Goal: Task Accomplishment & Management: Use online tool/utility

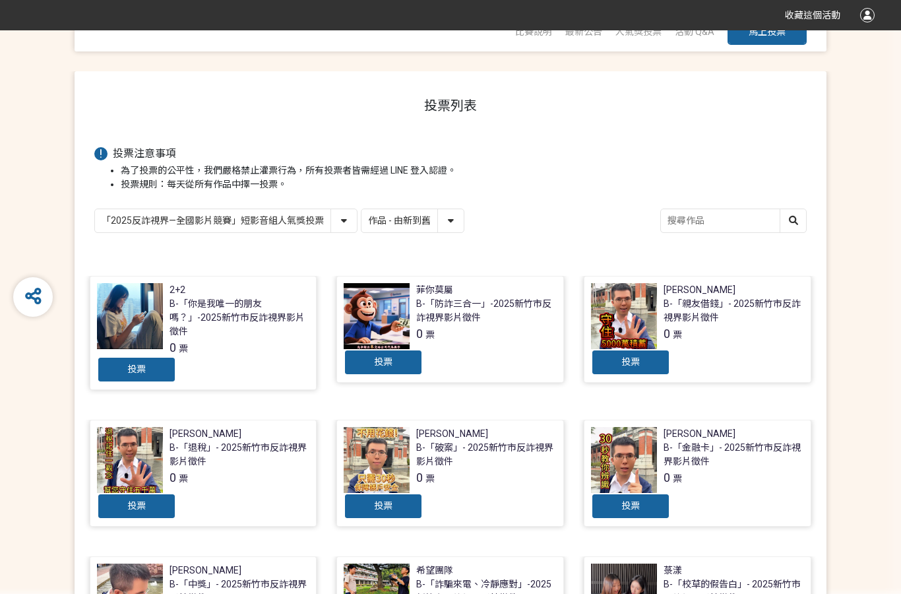
scroll to position [82, 0]
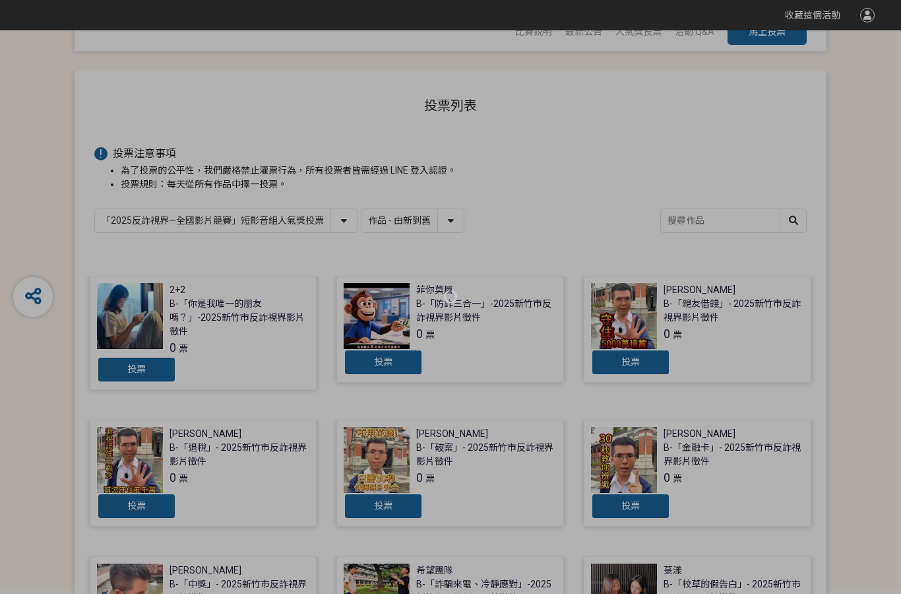
scroll to position [434, 0]
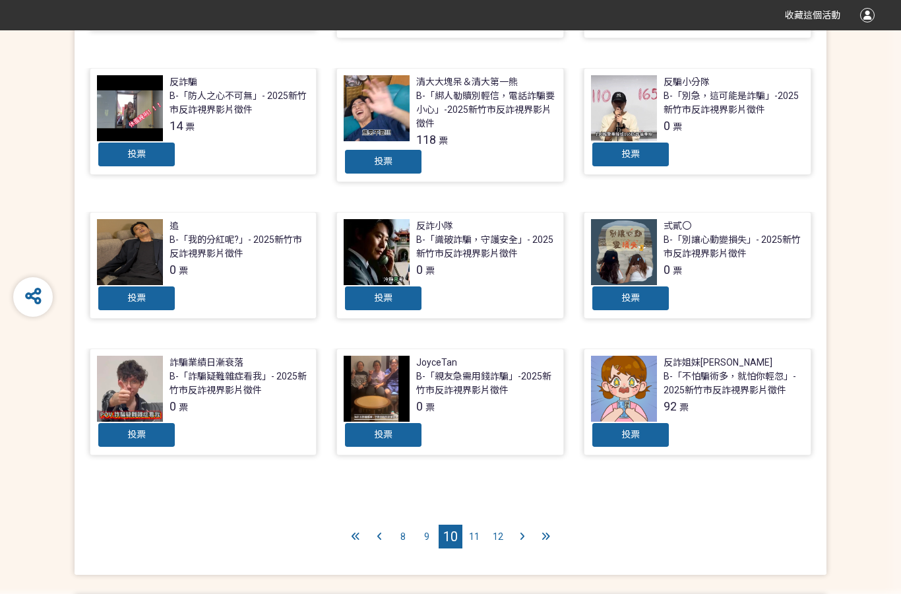
scroll to position [522, 0]
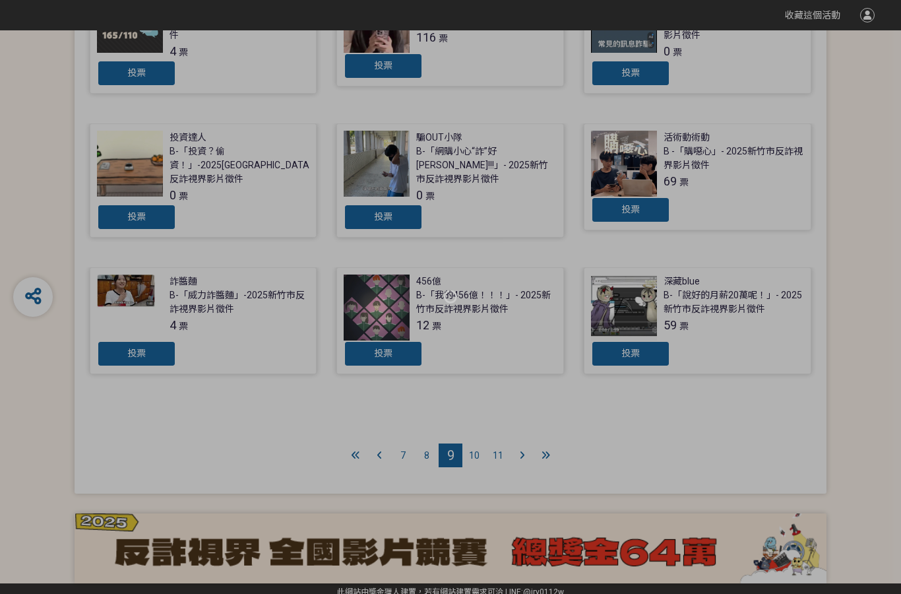
scroll to position [439, 0]
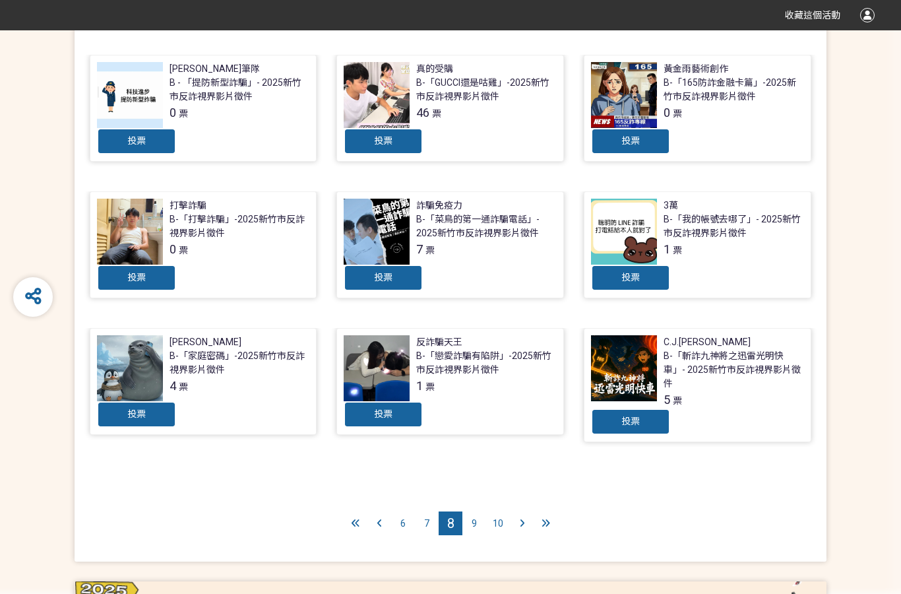
scroll to position [471, 0]
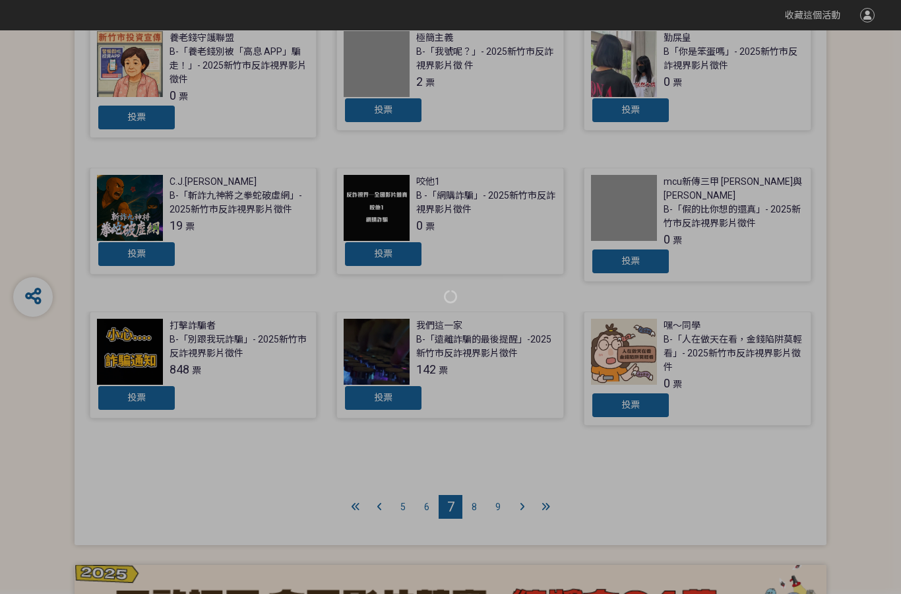
scroll to position [486, 0]
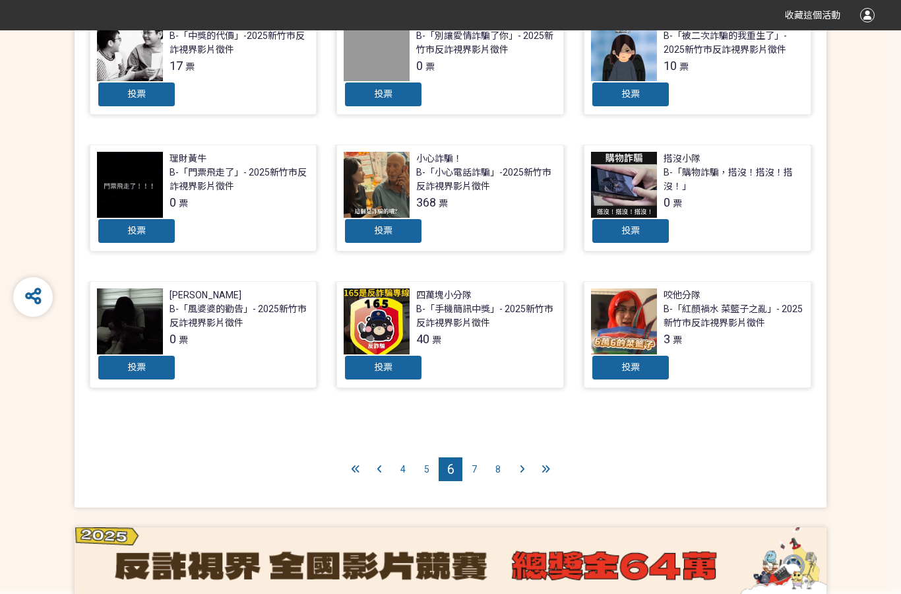
scroll to position [469, 0]
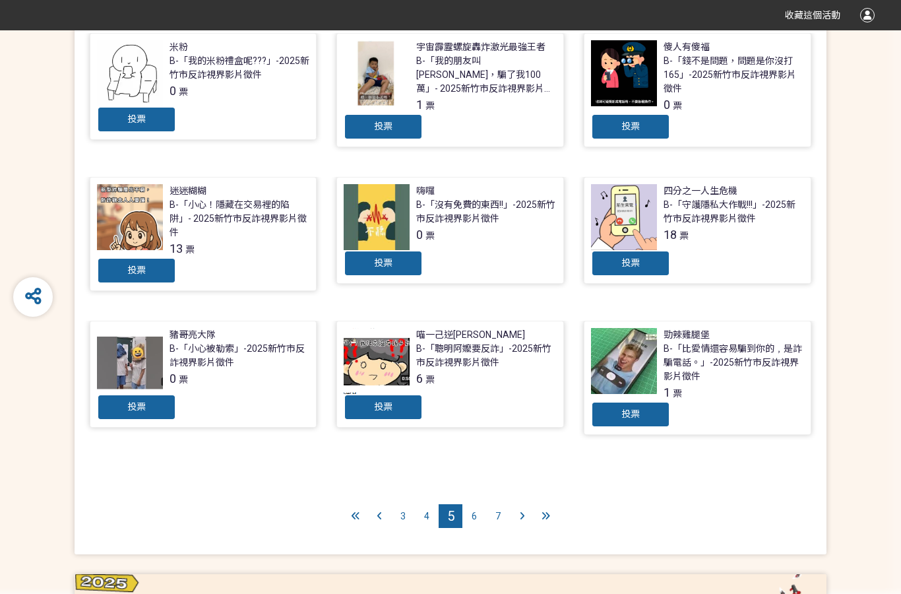
scroll to position [457, 0]
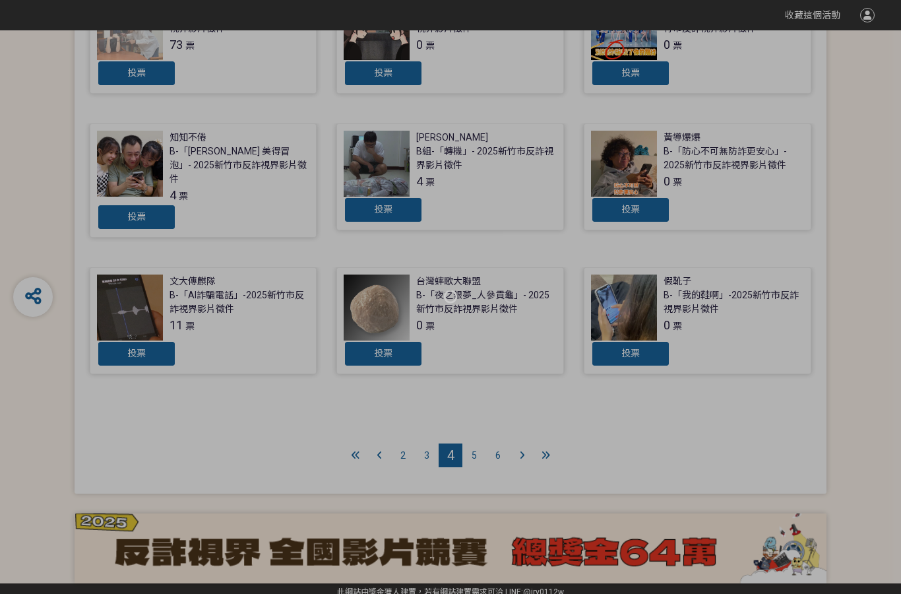
scroll to position [507, 0]
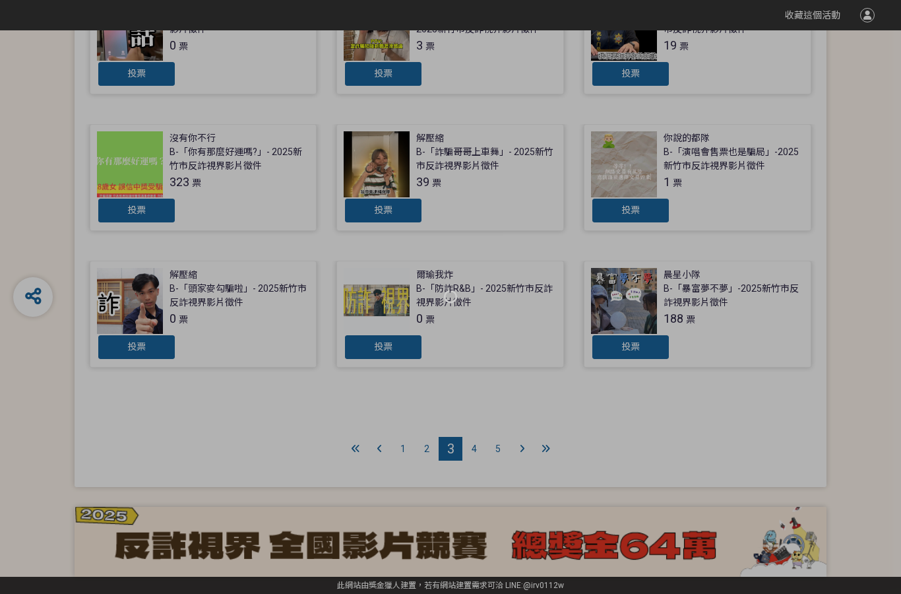
scroll to position [487, 0]
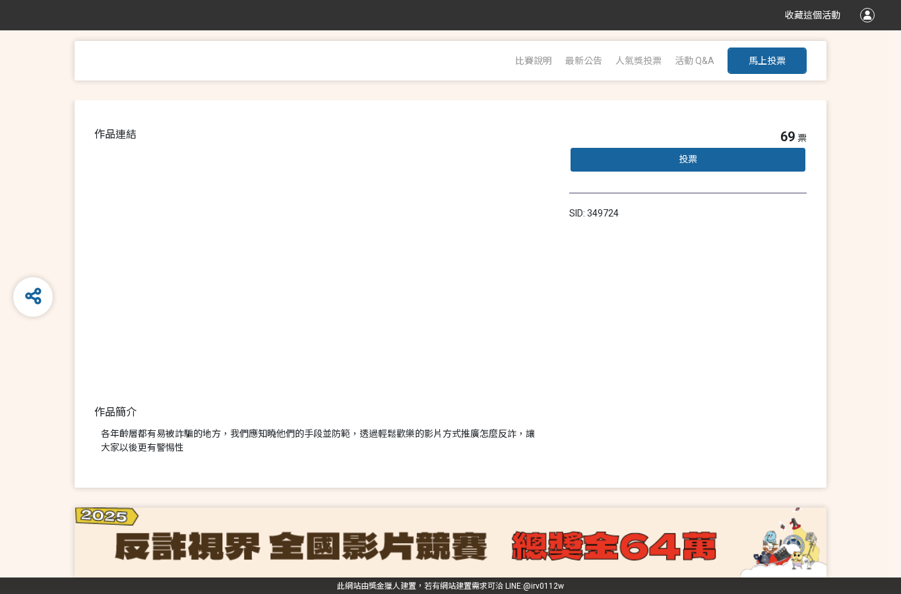
scroll to position [53, 0]
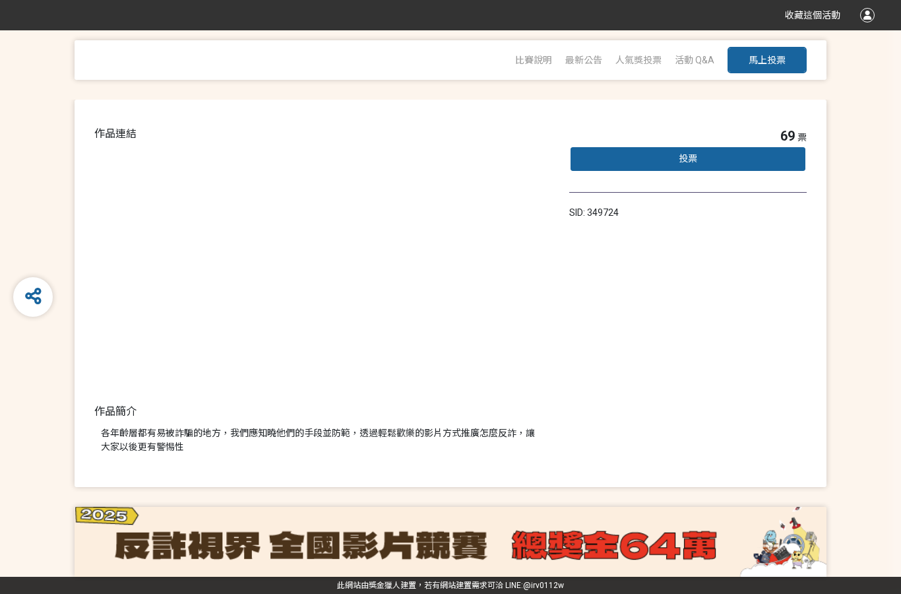
click at [698, 160] on div "投票" at bounding box center [689, 159] width 238 height 26
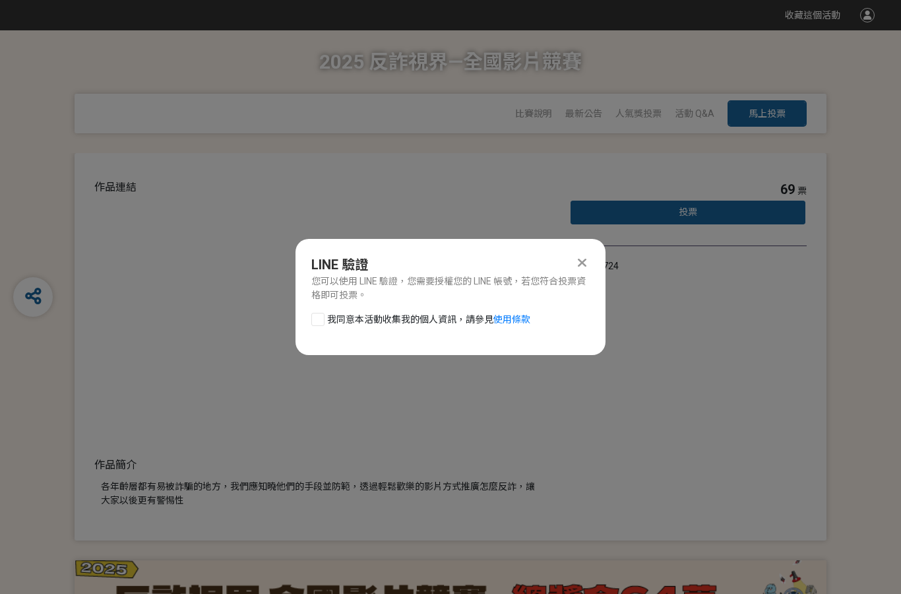
click at [334, 313] on span "我同意本活動收集我的個人資訊，請參見 使用條款" at bounding box center [428, 320] width 203 height 14
click at [321, 315] on input "我同意本活動收集我的個人資訊，請參見 使用條款" at bounding box center [316, 319] width 9 height 9
checkbox input "false"
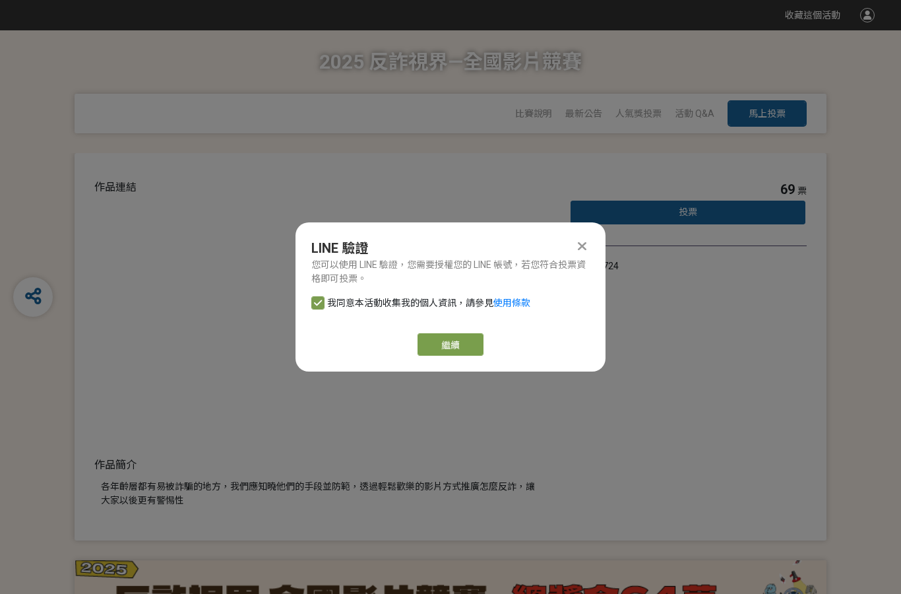
click at [460, 344] on link "繼續" at bounding box center [451, 344] width 66 height 22
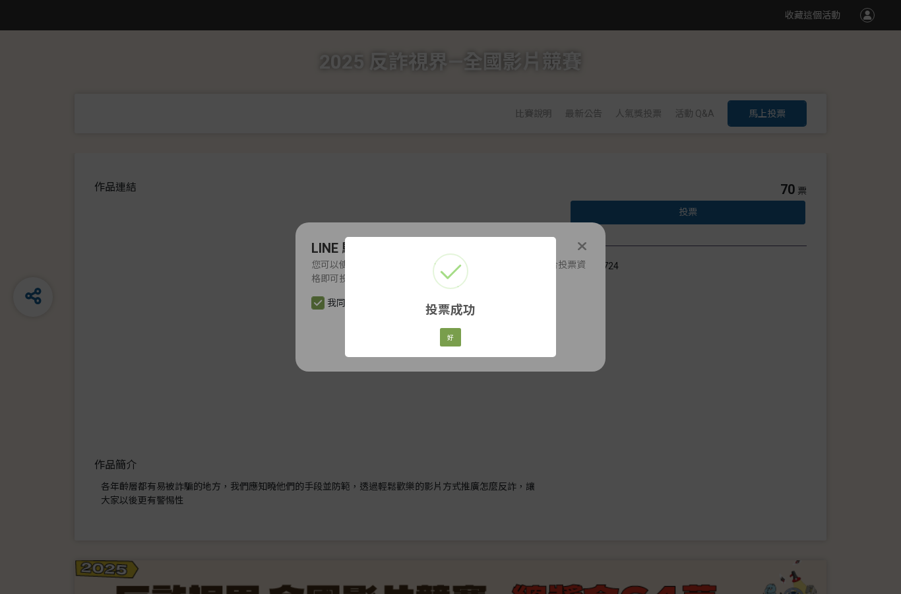
click at [447, 335] on button "好" at bounding box center [450, 337] width 21 height 18
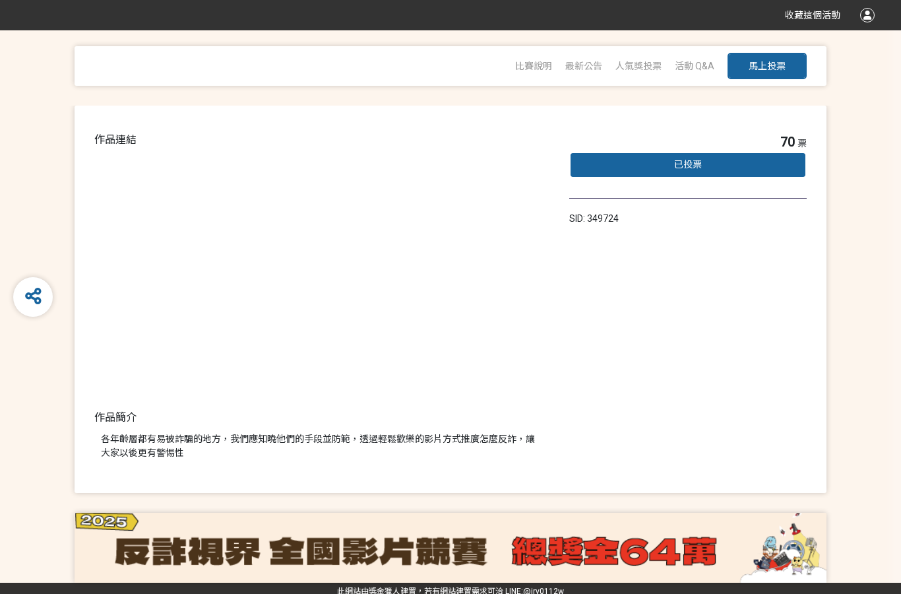
scroll to position [53, 0]
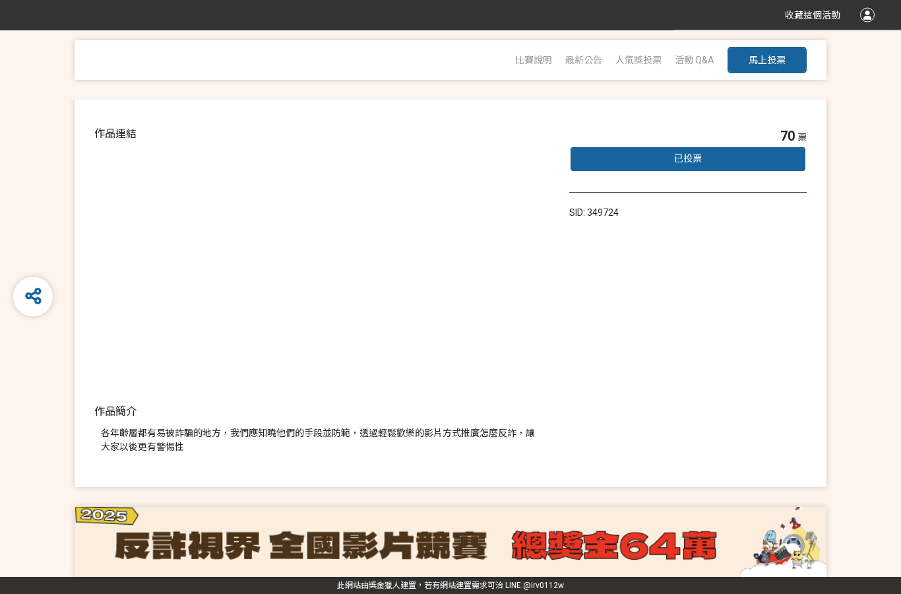
click at [630, 389] on div "70 票 已投票 SID: 349724" at bounding box center [689, 294] width 238 height 335
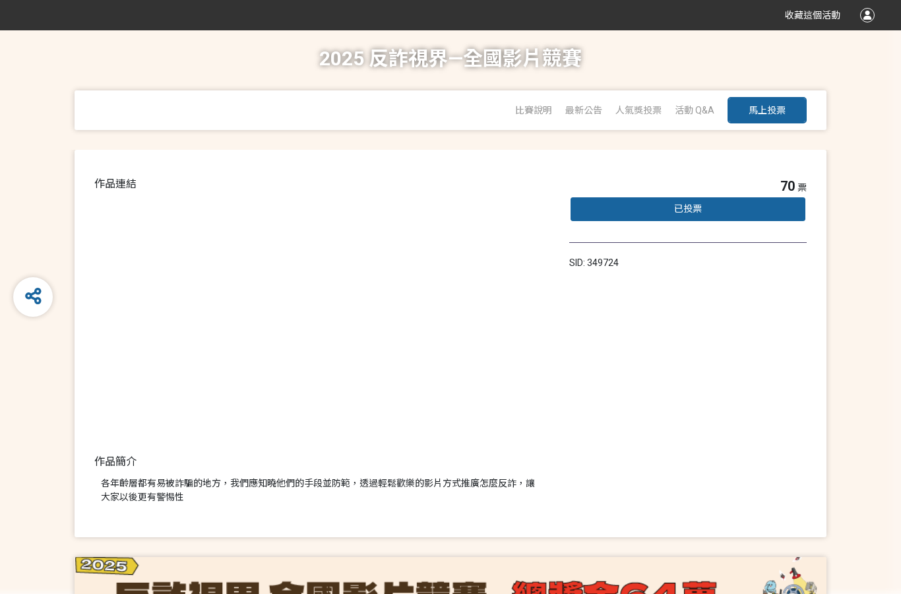
scroll to position [0, 0]
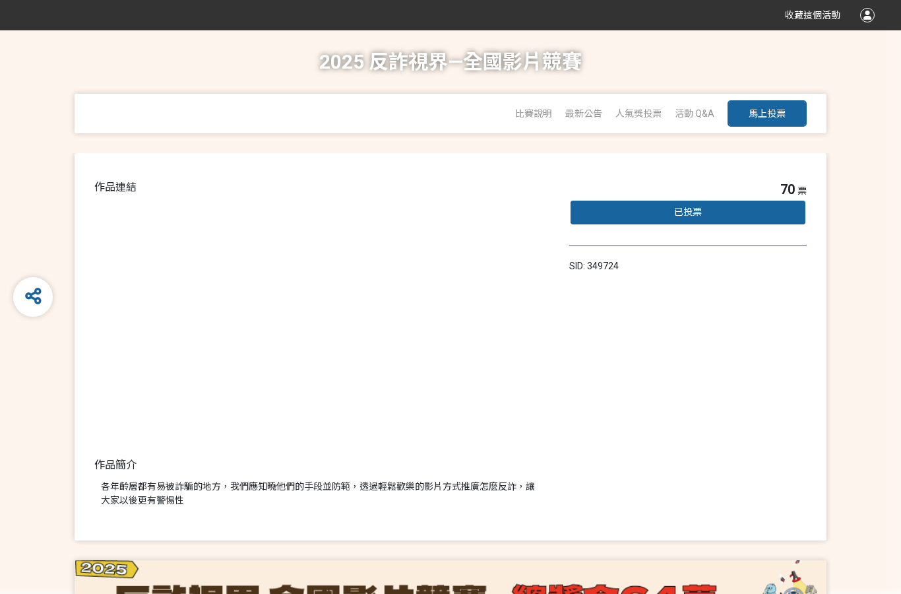
click at [0, 0] on span "「2025反詐視界—全國影片競賽」短影音組人氣獎投票" at bounding box center [0, 0] width 0 height 0
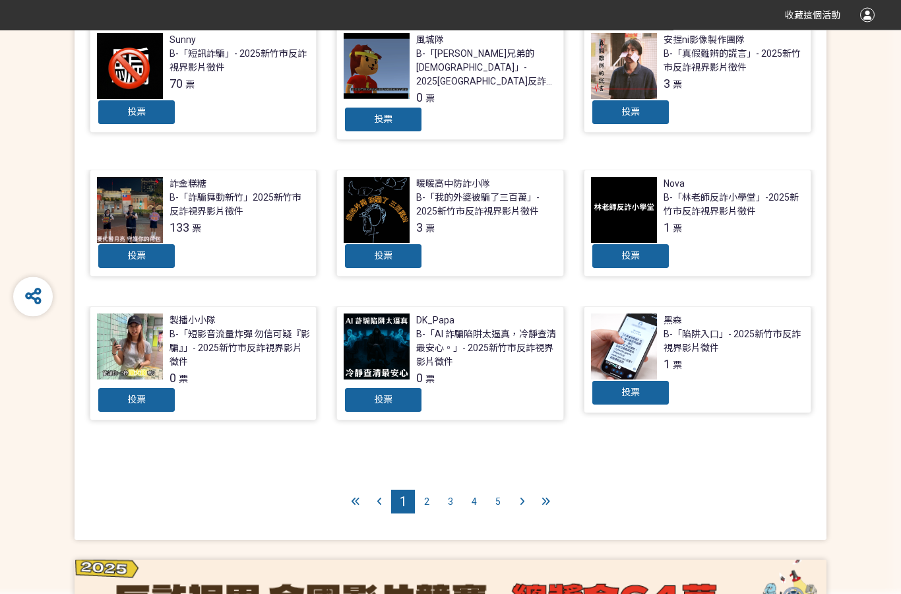
scroll to position [474, 0]
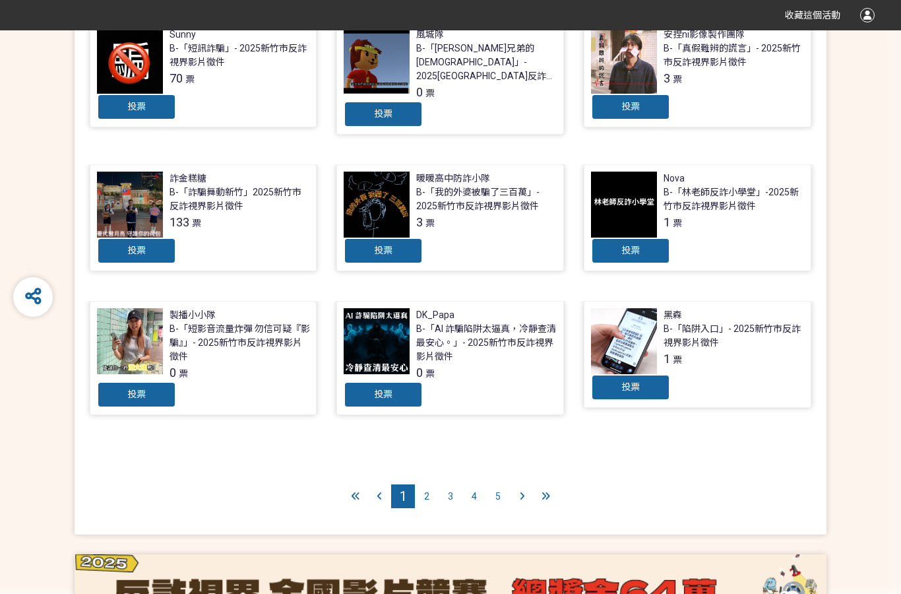
click at [435, 494] on div "2" at bounding box center [427, 496] width 24 height 24
